Goal: Task Accomplishment & Management: Use online tool/utility

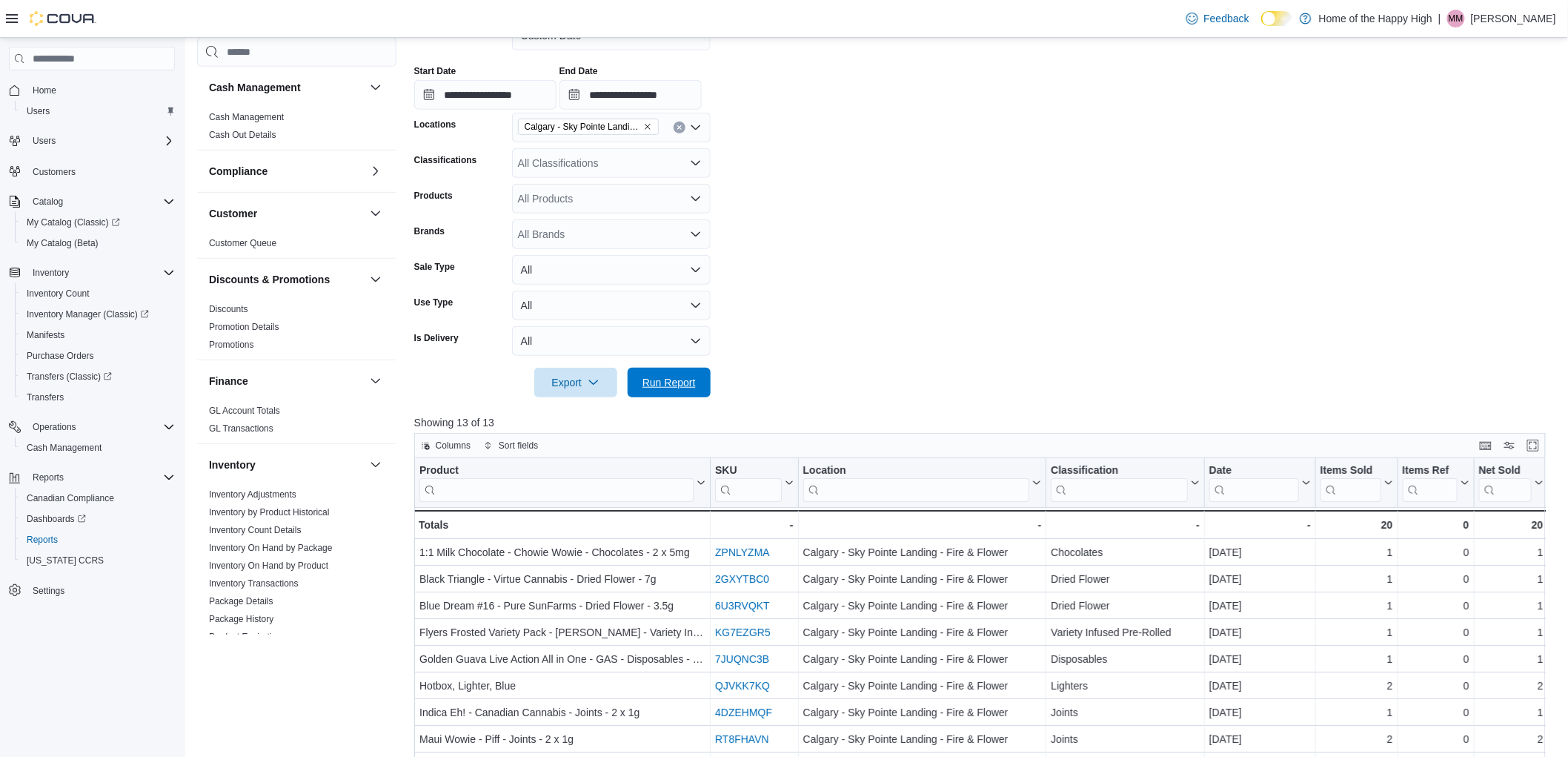
scroll to position [725, 0]
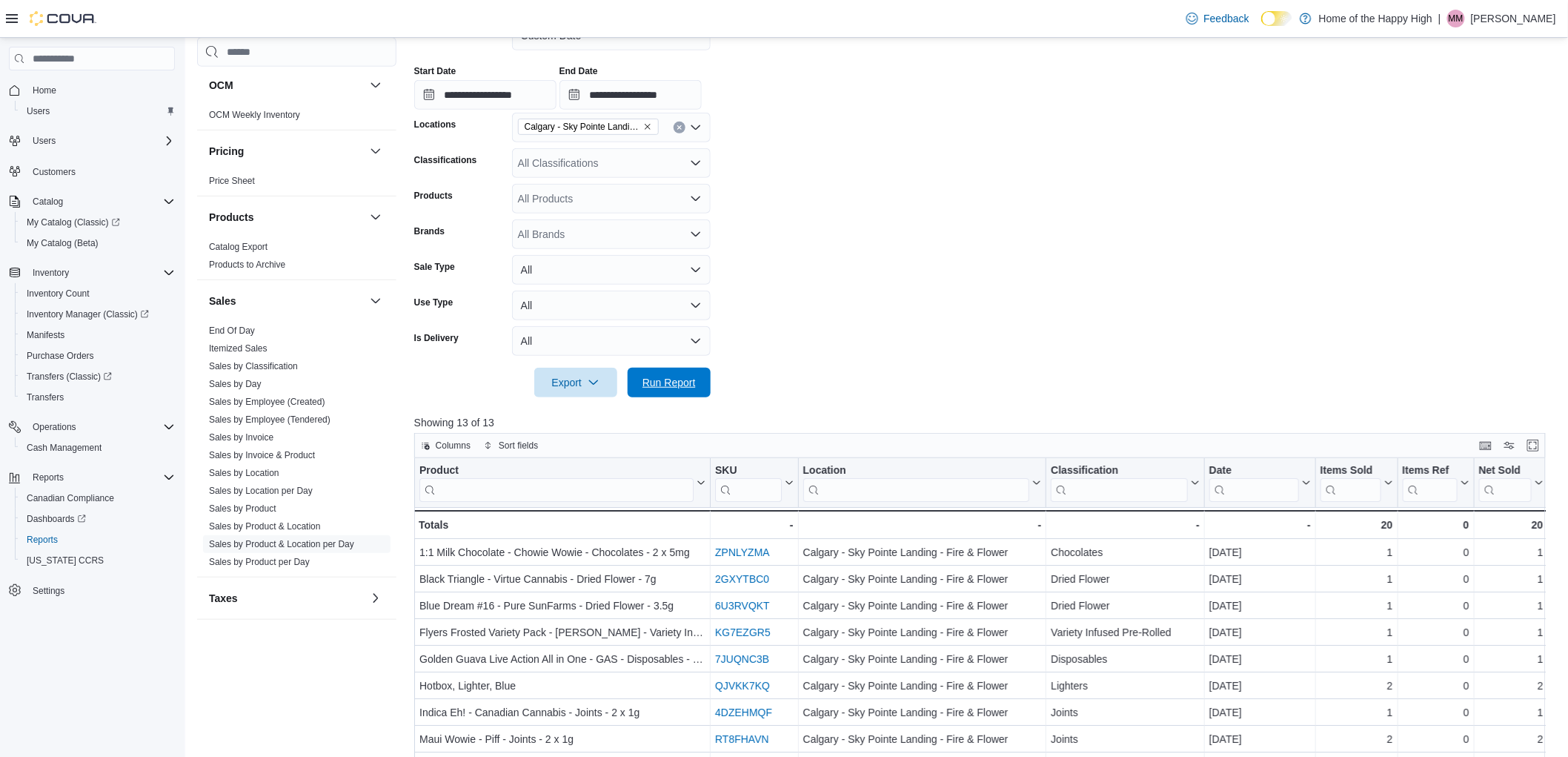
click at [689, 386] on span "Run Report" at bounding box center [669, 382] width 53 height 15
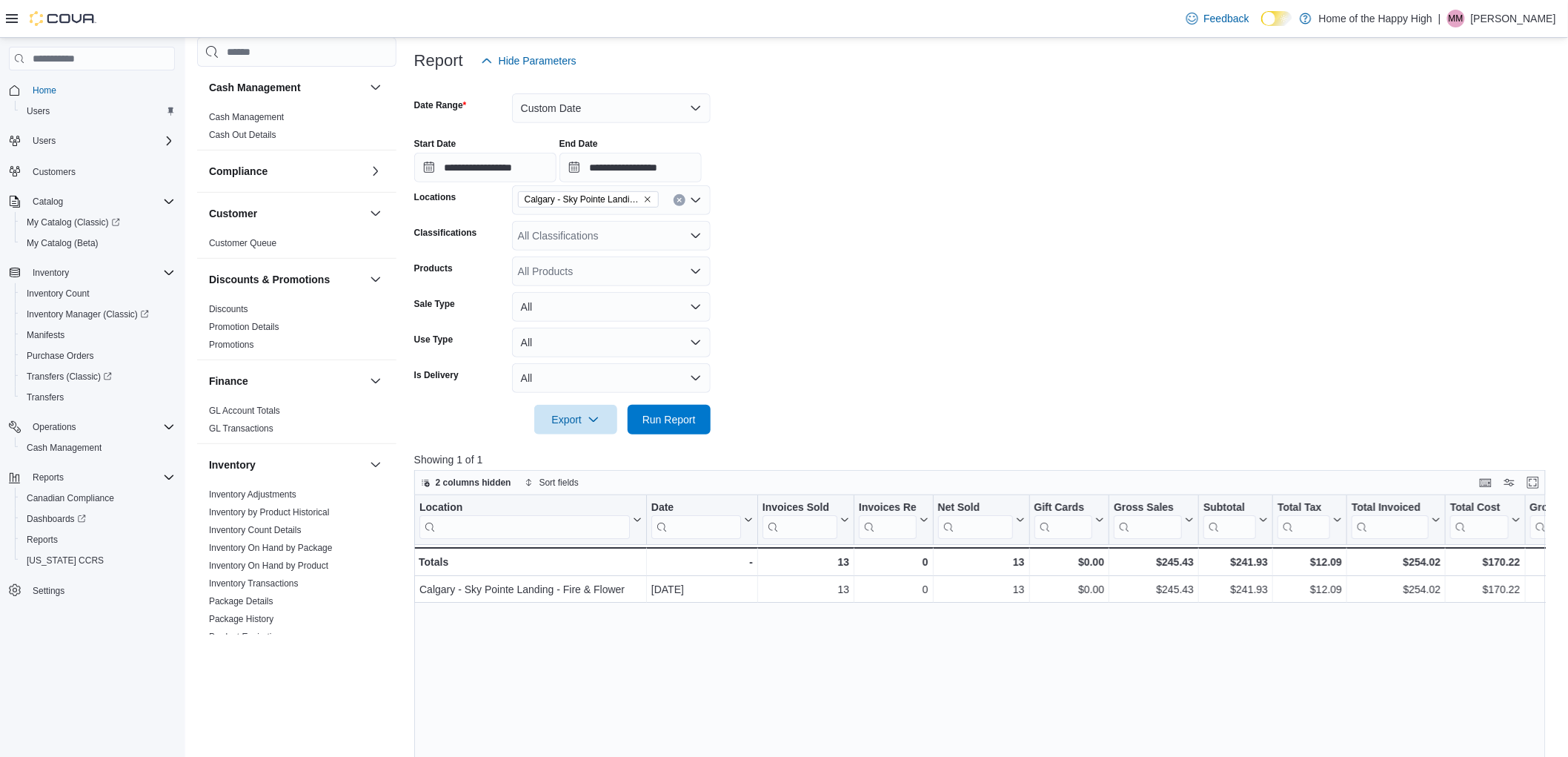
scroll to position [725, 0]
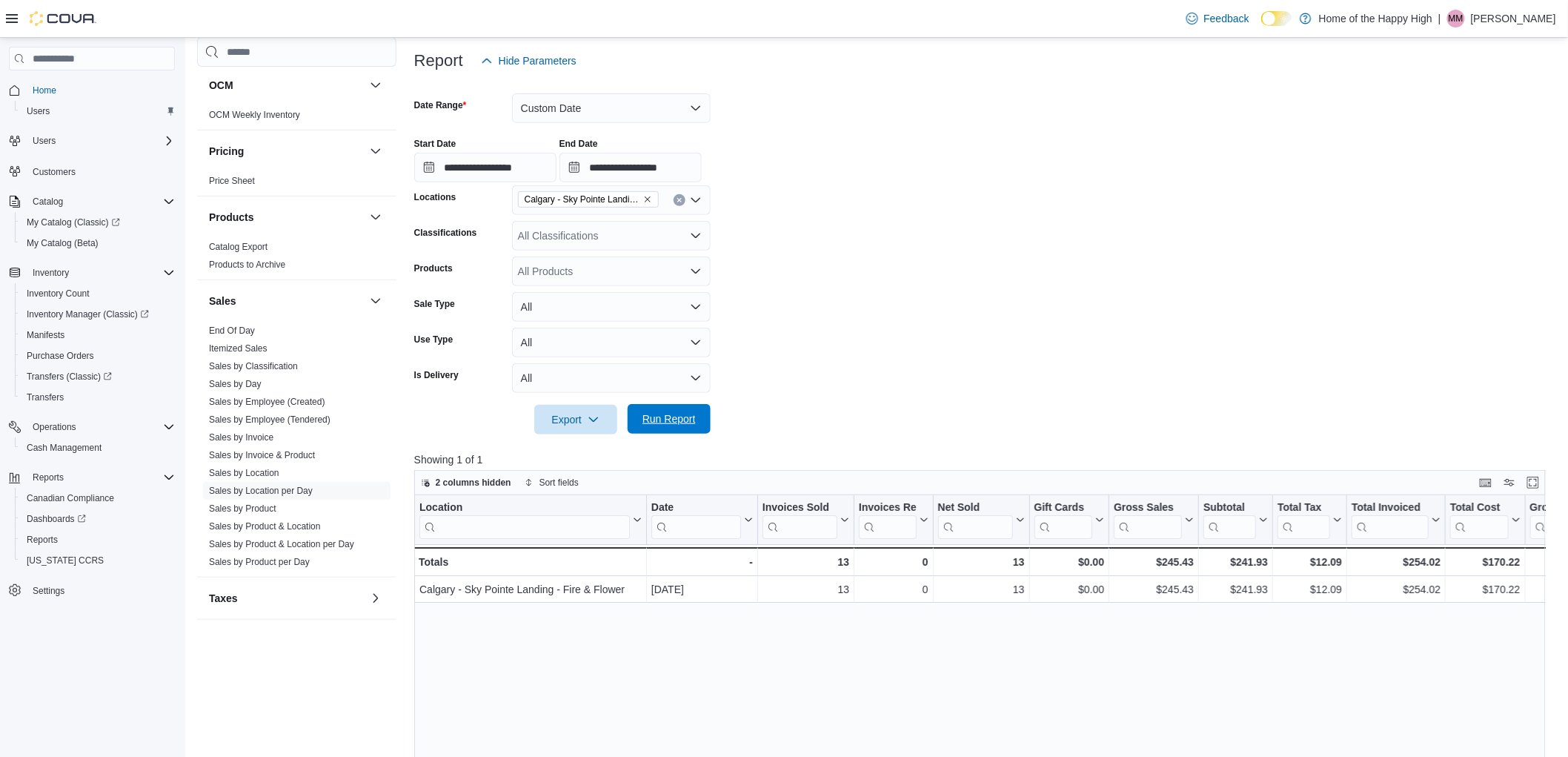
click at [680, 417] on span "Run Report" at bounding box center [669, 418] width 53 height 15
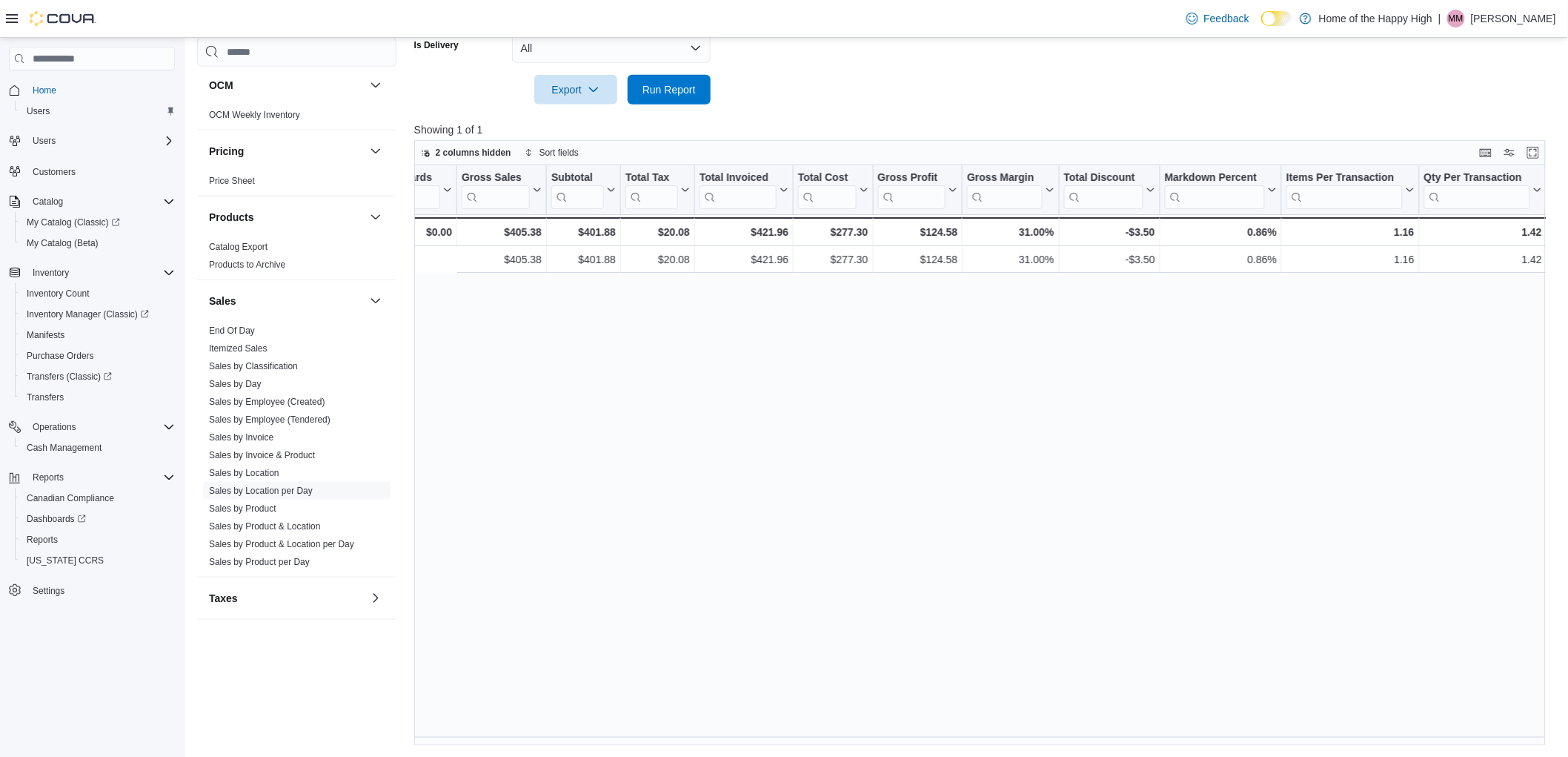
scroll to position [0, 831]
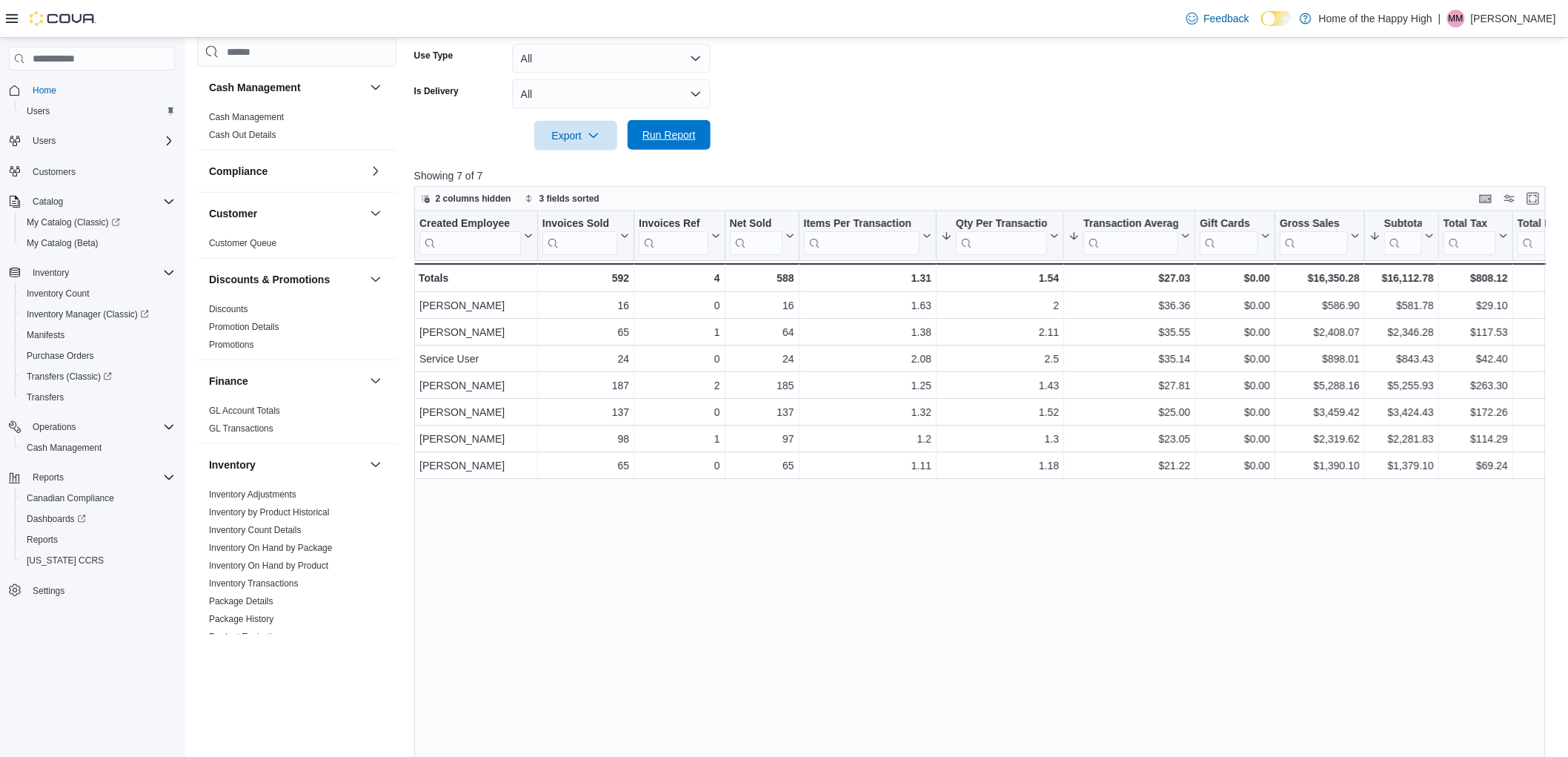
scroll to position [658, 0]
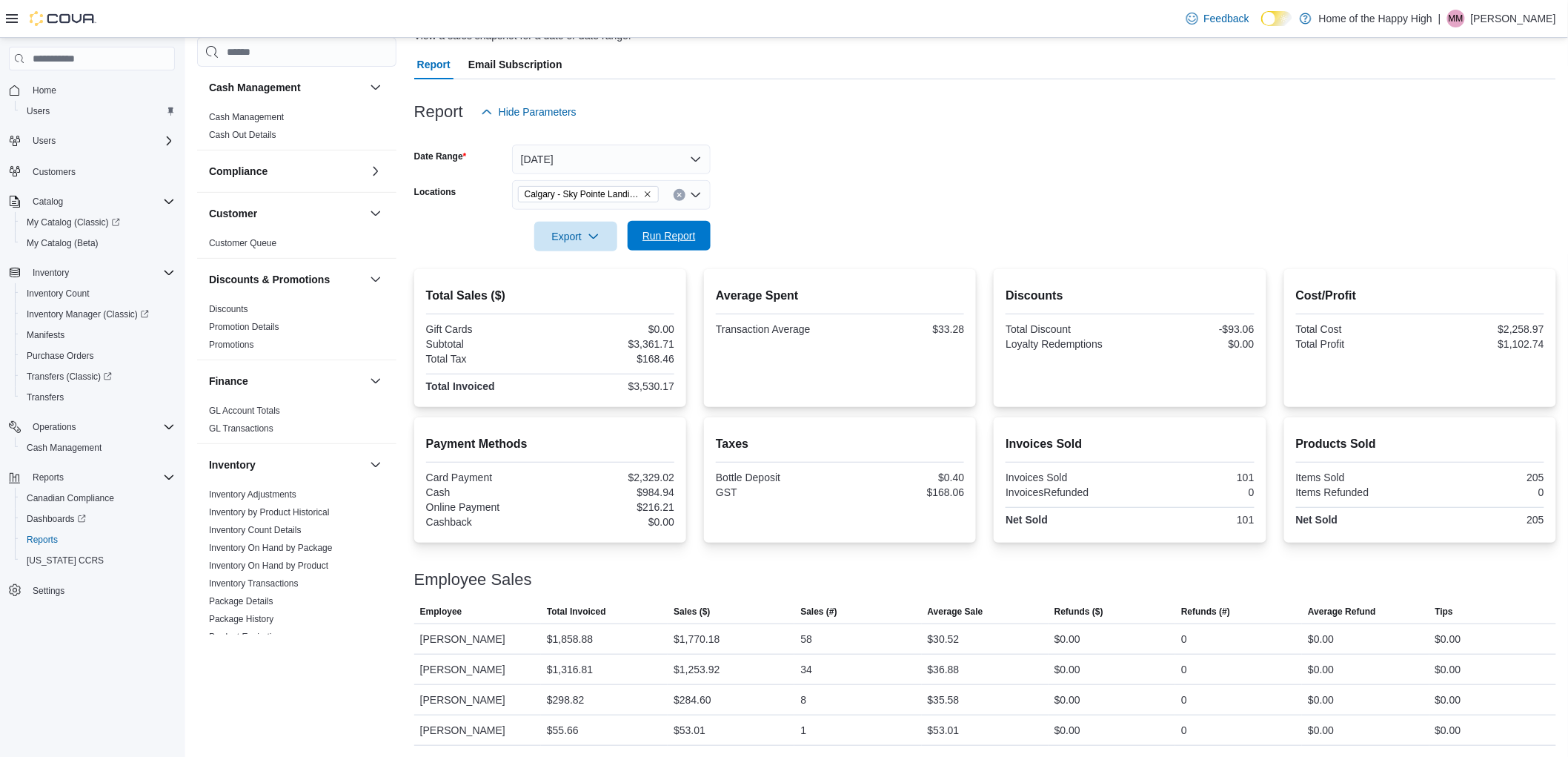
click at [692, 231] on span "Run Report" at bounding box center [669, 235] width 53 height 15
